Goal: Task Accomplishment & Management: Complete application form

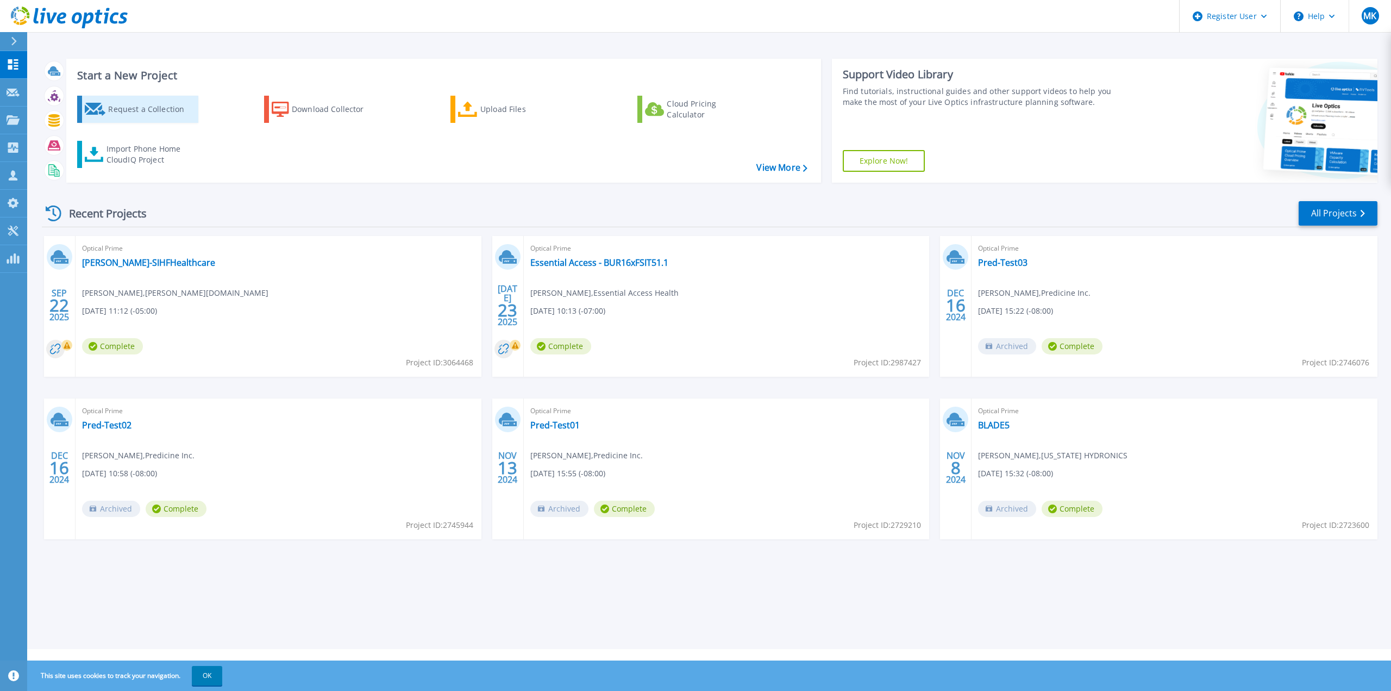
click at [107, 105] on link "Request a Collection" at bounding box center [137, 109] width 121 height 27
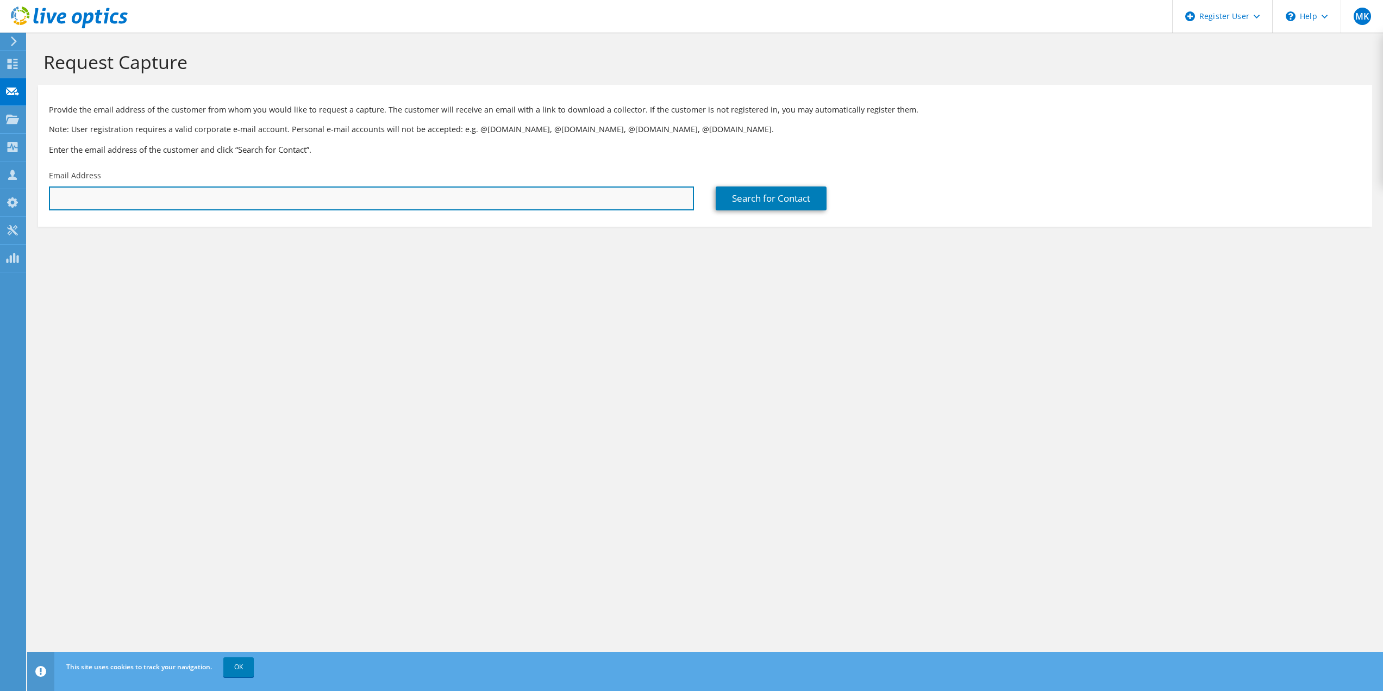
click at [527, 203] on input "text" at bounding box center [371, 198] width 645 height 24
drag, startPoint x: 371, startPoint y: 195, endPoint x: 1494, endPoint y: 311, distance: 1129.4
click at [1383, 311] on html "MK Dell User [PERSON_NAME] [PERSON_NAME][EMAIL_ADDRESS][PERSON_NAME][DOMAIN_NAM…" at bounding box center [691, 345] width 1383 height 691
drag, startPoint x: 49, startPoint y: 198, endPoint x: 15, endPoint y: 160, distance: 51.6
click at [15, 153] on div "MK Dell User [PERSON_NAME] [PERSON_NAME][EMAIL_ADDRESS][PERSON_NAME][DOMAIN_NAM…" at bounding box center [691, 345] width 1383 height 691
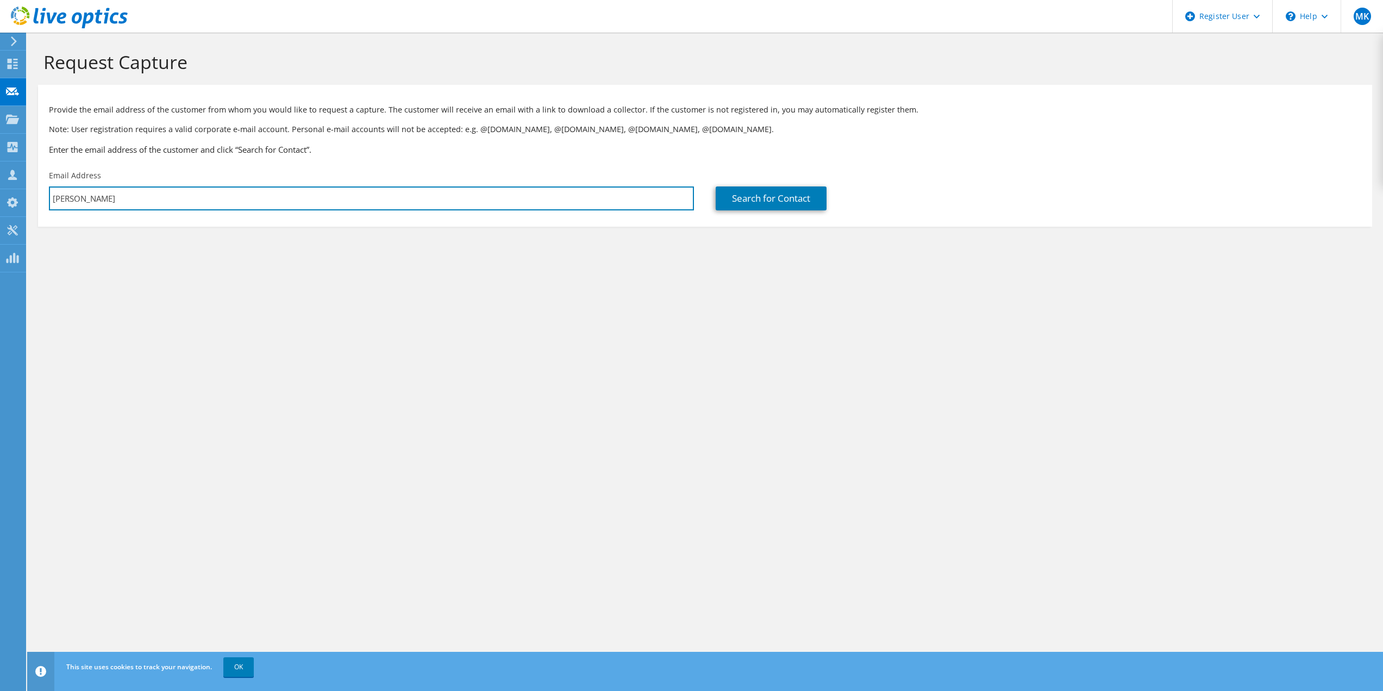
drag, startPoint x: 93, startPoint y: 196, endPoint x: 35, endPoint y: 200, distance: 58.8
click at [35, 200] on section "Request Capture Provide the email address of the customer from whom you would l…" at bounding box center [705, 157] width 1356 height 248
paste input "[PERSON_NAME][EMAIL_ADDRESS][DOMAIN_NAME]"
type input "[PERSON_NAME][EMAIL_ADDRESS][DOMAIN_NAME]"
click at [752, 203] on link "Search for Contact" at bounding box center [771, 198] width 111 height 24
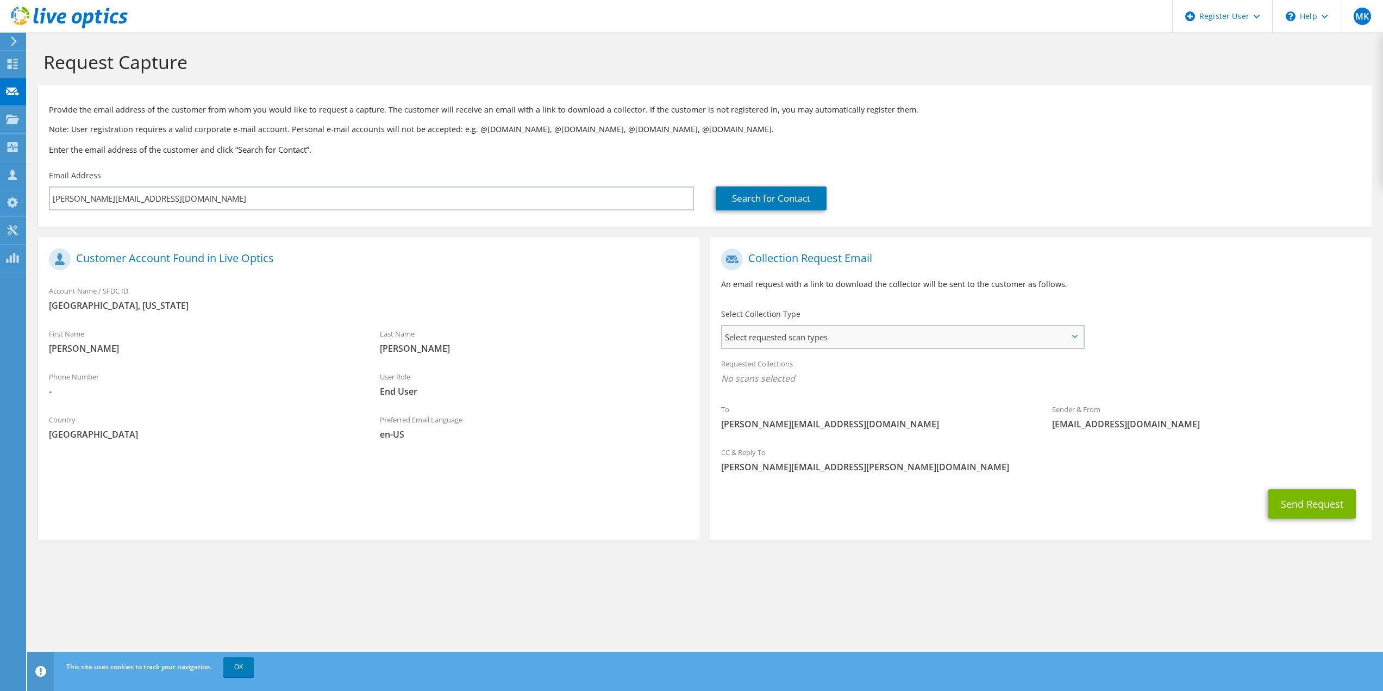
click at [905, 336] on span "Select requested scan types" at bounding box center [902, 337] width 360 height 22
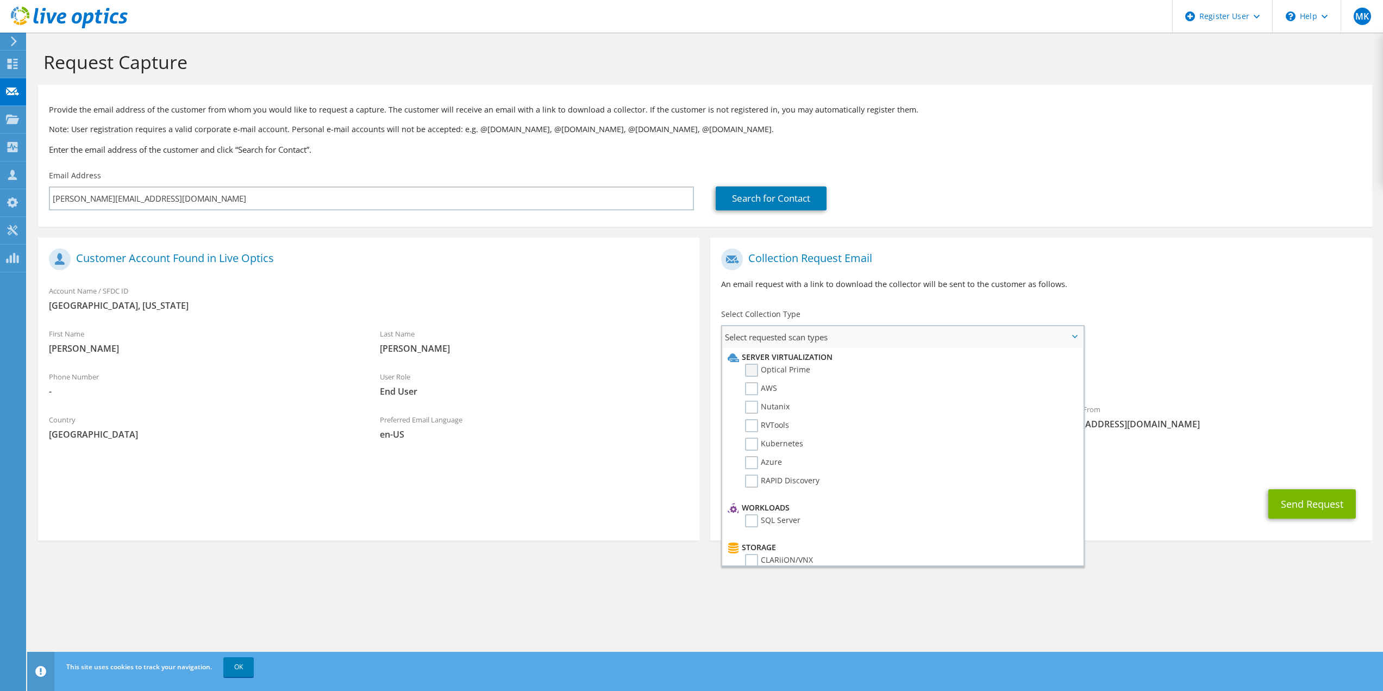
click at [799, 374] on label "Optical Prime" at bounding box center [777, 370] width 65 height 13
click at [0, 0] on input "Optical Prime" at bounding box center [0, 0] width 0 height 0
click at [1290, 501] on button "Send Request" at bounding box center [1311, 506] width 87 height 29
